Goal: Task Accomplishment & Management: Complete application form

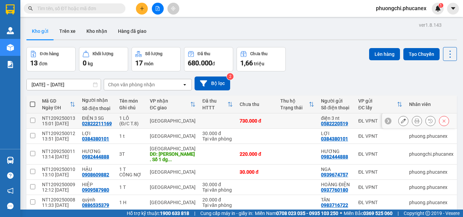
click at [49, 117] on div "NT1209250013" at bounding box center [58, 118] width 33 height 5
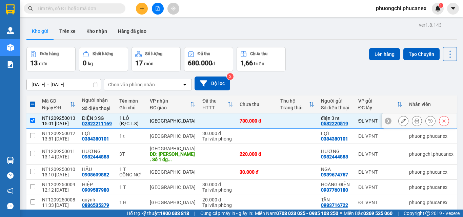
click at [57, 118] on div "NT1209250013" at bounding box center [58, 118] width 33 height 5
checkbox input "false"
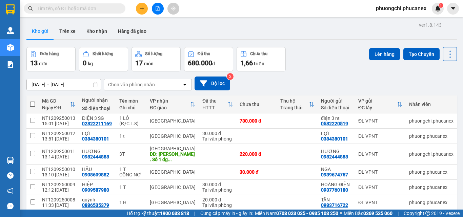
click at [82, 8] on input "text" at bounding box center [77, 8] width 80 height 7
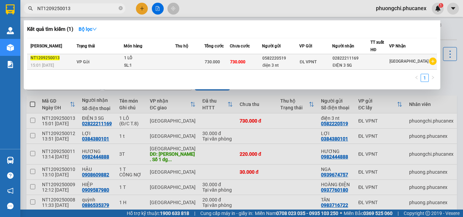
type input "NT1209250013"
click at [226, 61] on div "730.000" at bounding box center [217, 61] width 25 height 7
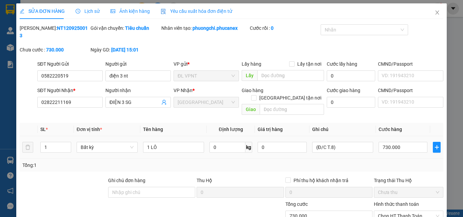
type input "0582220519"
type input "điện 3 nt"
type input "02822211169"
type input "ĐIỆN 3 SG"
type input "730.000"
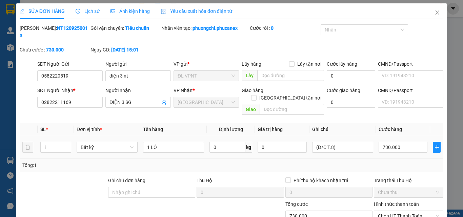
type input "730.000"
click at [180, 142] on input "1 LÔ" at bounding box center [173, 147] width 61 height 11
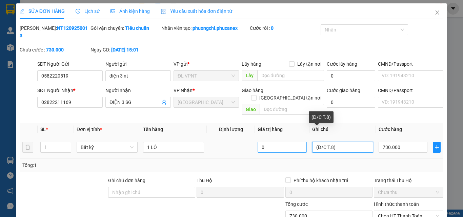
drag, startPoint x: 335, startPoint y: 131, endPoint x: 283, endPoint y: 134, distance: 52.3
click at [283, 136] on tr "1 Bất kỳ 1 LÔ 0 (Đ/[PERSON_NAME]8) 730.000" at bounding box center [232, 147] width 424 height 23
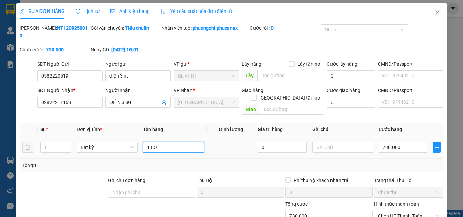
click at [156, 142] on input "1 LÔ" at bounding box center [173, 147] width 61 height 11
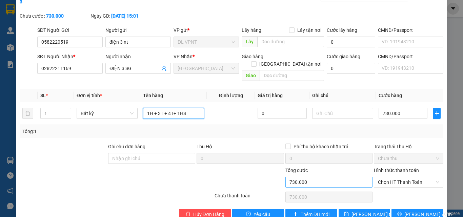
scroll to position [35, 0]
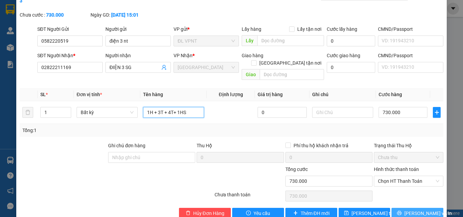
type input "1H + 3T + 4T+ 1HS"
drag, startPoint x: 406, startPoint y: 196, endPoint x: 312, endPoint y: 144, distance: 106.8
click at [406, 208] on button "[PERSON_NAME] và In" at bounding box center [417, 213] width 52 height 11
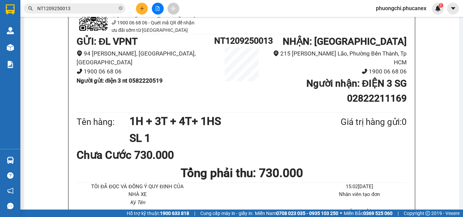
scroll to position [34, 0]
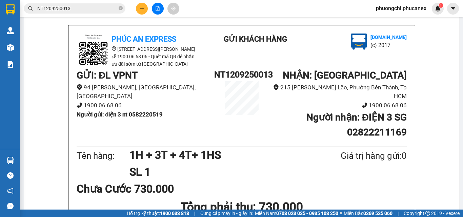
click at [122, 9] on icon "close-circle" at bounding box center [121, 8] width 4 height 4
click at [85, 9] on input "text" at bounding box center [77, 8] width 80 height 7
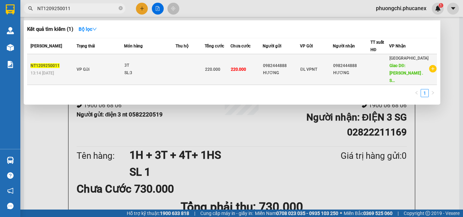
type input "NT1209250011"
click at [143, 64] on div "3T" at bounding box center [149, 65] width 51 height 7
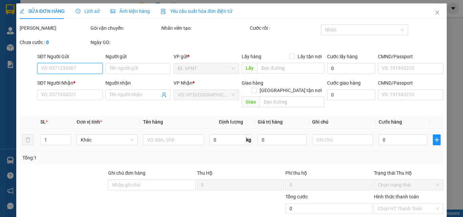
type input "0982444888"
type input "HƯƠNG"
type input "0982444888"
type input "HƯƠNG"
type input "[PERSON_NAME] cư Cantavil . Số 1 dg song hành. Phg bình trưng . Tp hcm. D2. 29.…"
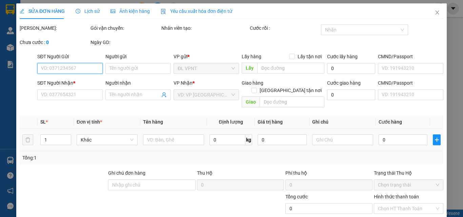
type input "100.000"
type input "220.000"
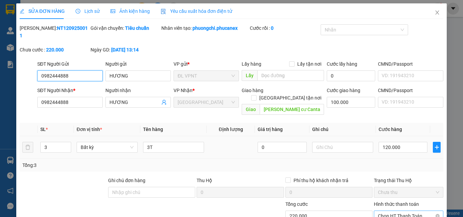
scroll to position [35, 0]
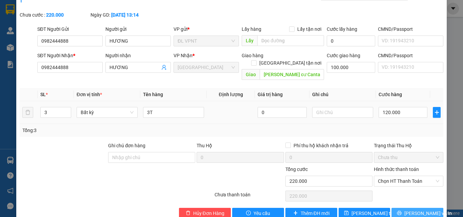
click at [412, 210] on span "[PERSON_NAME] và In" at bounding box center [427, 213] width 47 height 7
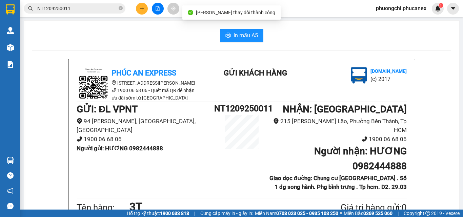
click at [235, 34] on span "In mẫu A5" at bounding box center [245, 35] width 24 height 8
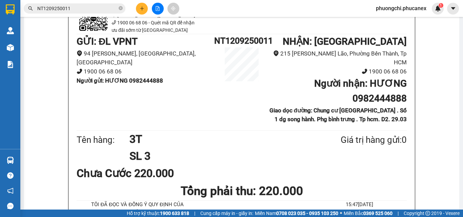
click at [119, 8] on icon "close-circle" at bounding box center [121, 8] width 4 height 4
click at [108, 8] on input "text" at bounding box center [77, 8] width 80 height 7
paste input "Q52208250012"
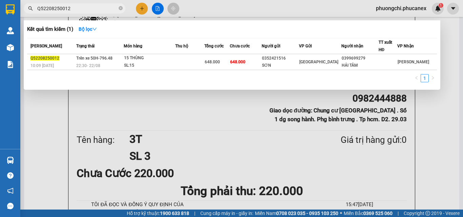
type input "Q52208250012"
click at [259, 69] on td "648.000" at bounding box center [246, 62] width 32 height 16
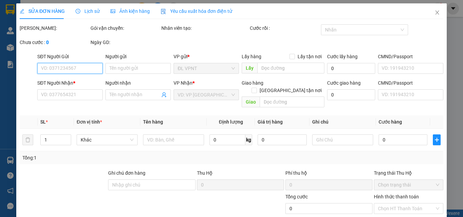
type input "0352421516"
type input "SƠN"
type input "0399699279"
type input "HẢI TÂM"
type input "648.000"
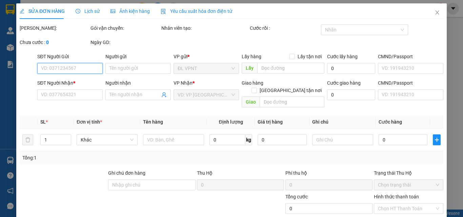
type input "648.000"
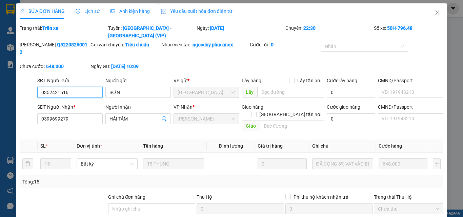
scroll to position [44, 0]
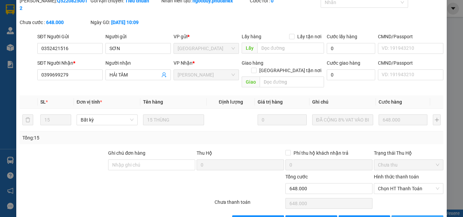
click at [424, 217] on span "[PERSON_NAME] và In" at bounding box center [427, 220] width 47 height 7
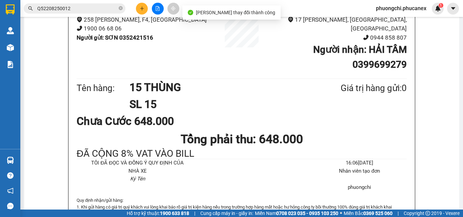
scroll to position [68, 0]
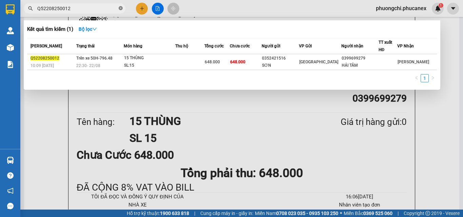
click at [120, 7] on icon "close-circle" at bounding box center [121, 8] width 4 height 4
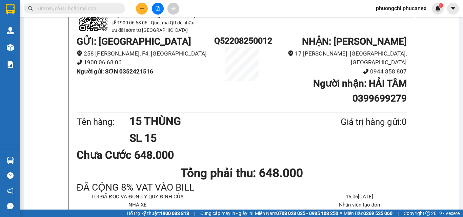
click at [108, 9] on input "text" at bounding box center [77, 8] width 80 height 7
paste input "Q12408250031"
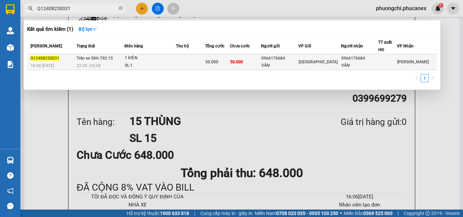
type input "Q12408250031"
click at [298, 61] on div "0966176684" at bounding box center [279, 58] width 37 height 7
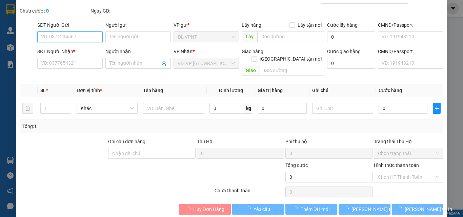
type input "0966176684"
type input "VÂN"
type input "0966176684"
type input "VÂN"
type input "50.000"
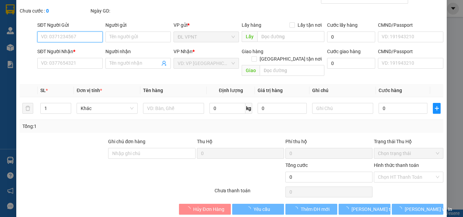
type input "50.000"
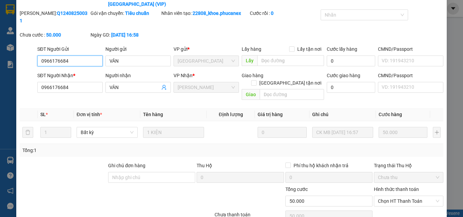
scroll to position [44, 0]
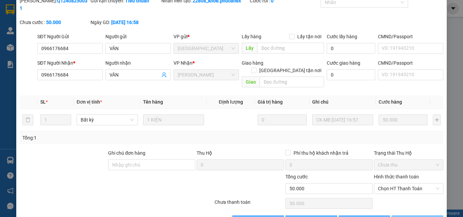
drag, startPoint x: 420, startPoint y: 200, endPoint x: 406, endPoint y: 197, distance: 14.4
click at [420, 217] on span "[PERSON_NAME] và In" at bounding box center [427, 220] width 47 height 7
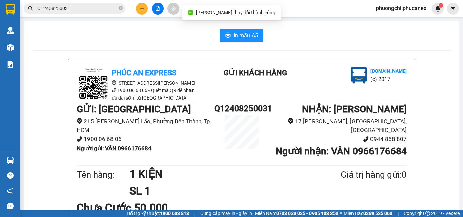
scroll to position [68, 0]
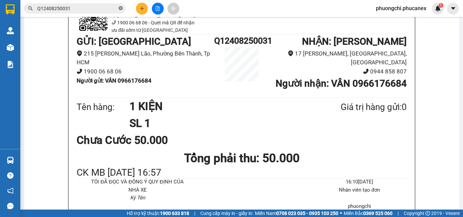
click at [119, 9] on icon "close-circle" at bounding box center [121, 8] width 4 height 4
click at [104, 12] on input "text" at bounding box center [77, 8] width 80 height 7
paste input "Q52208250012"
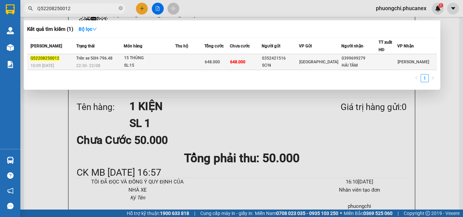
type input "Q52208250012"
click at [152, 62] on div "15 THÙNG" at bounding box center [149, 58] width 51 height 7
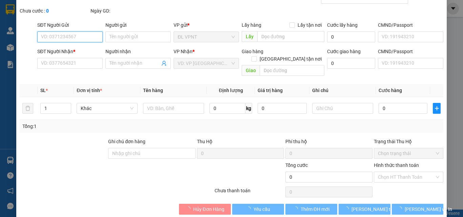
type input "0352421516"
type input "SƠN"
type input "0399699279"
type input "HẢI TÂM"
type input "648.000"
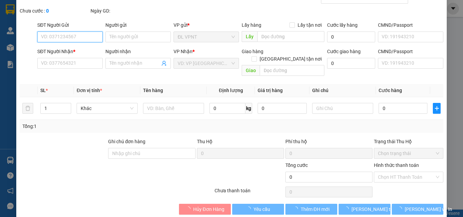
type input "648.000"
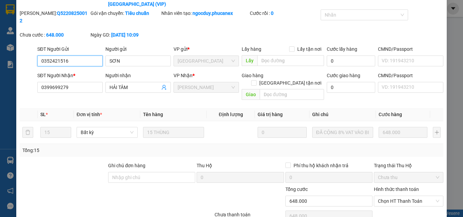
scroll to position [44, 0]
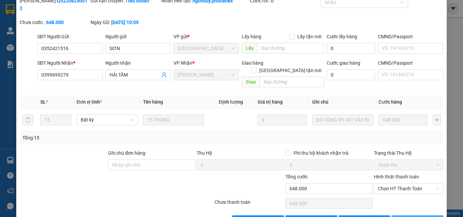
click at [395, 216] on button "[PERSON_NAME] và In" at bounding box center [417, 221] width 52 height 11
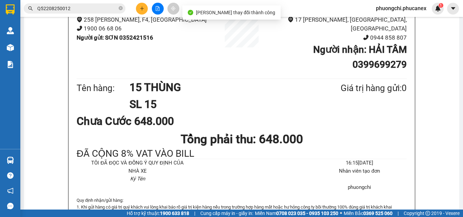
scroll to position [68, 0]
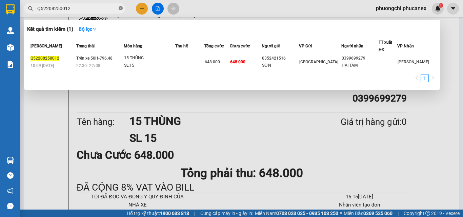
click at [119, 8] on icon "close-circle" at bounding box center [121, 8] width 4 height 4
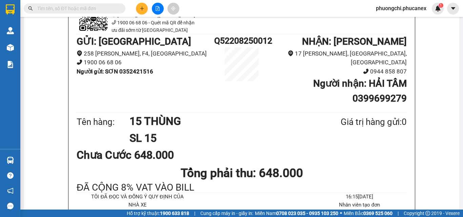
click at [100, 9] on input "text" at bounding box center [77, 8] width 80 height 7
paste input "Q52508250041"
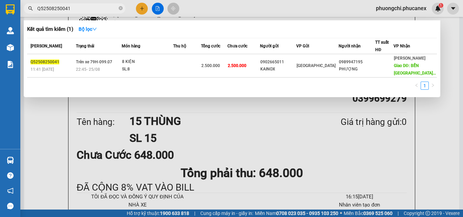
type input "Q52508250041"
click at [296, 66] on div "0902665011" at bounding box center [278, 62] width 36 height 7
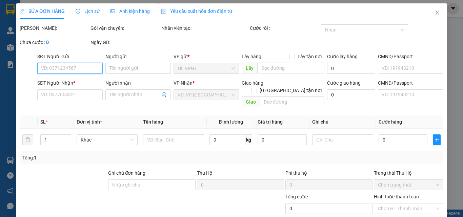
type input "0902665011"
type input "KAINOX"
type input "0989947195"
type input "PHƯỢNG"
type input "BẾN [GEOGRAPHIC_DATA]"
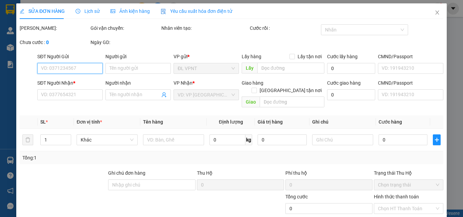
type input "2.500.000"
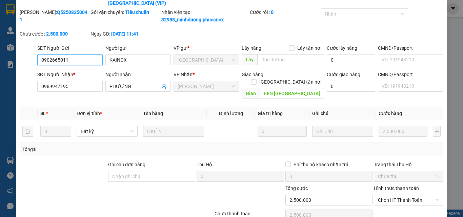
scroll to position [52, 0]
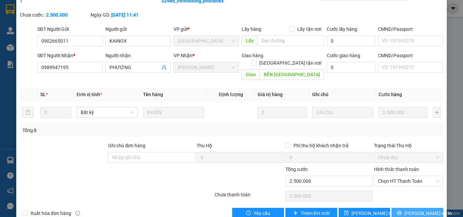
click at [426, 210] on span "[PERSON_NAME] và In" at bounding box center [427, 213] width 47 height 7
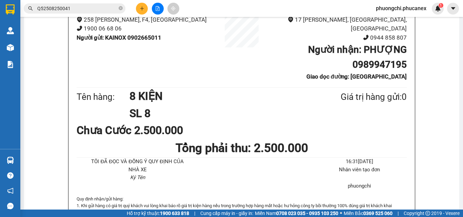
scroll to position [169, 0]
